Goal: Transaction & Acquisition: Obtain resource

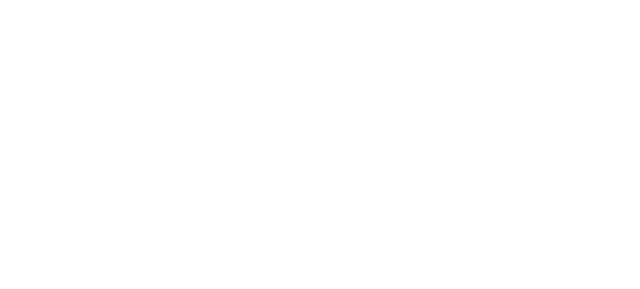
select select ""en""
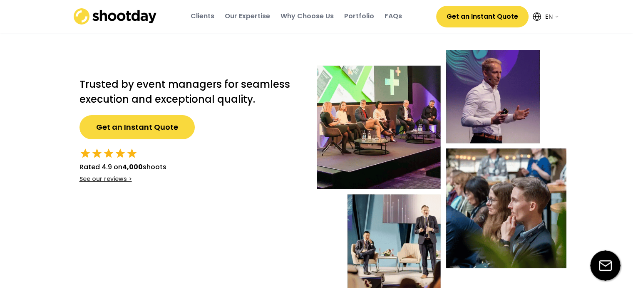
click at [456, 10] on button "Get an Instant Quote" at bounding box center [482, 17] width 92 height 22
